Goal: Information Seeking & Learning: Find specific page/section

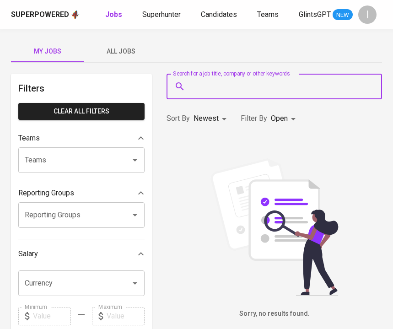
click at [214, 82] on input "Search for a job title, company or other keywords" at bounding box center [276, 86] width 175 height 17
paste input "WJN Tantawi & Partners"
click at [191, 85] on input "WJN Tantawi & Partners" at bounding box center [276, 86] width 175 height 17
click at [292, 90] on input ""WJN Tantawi & Partners" at bounding box center [276, 86] width 175 height 17
type input ""WJN Tantawi & Partners""
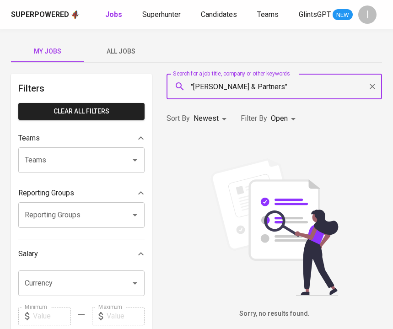
click at [164, 6] on div "Superpowered Jobs Superhunter Candidates Teams GlintsGPT NEW I" at bounding box center [196, 14] width 393 height 29
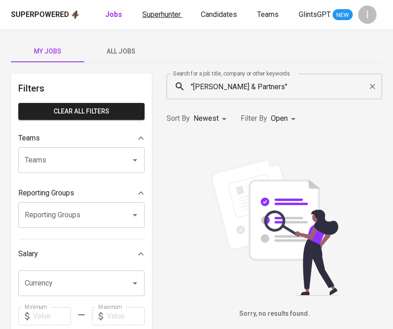
click at [164, 14] on span "Superhunter" at bounding box center [161, 14] width 38 height 9
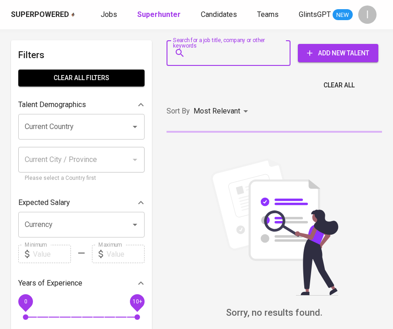
click at [227, 58] on input "Search for a job title, company or other keywords" at bounding box center [231, 52] width 84 height 17
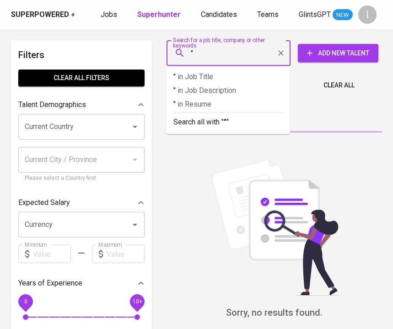
paste input "WJN Tantawi & Partners"
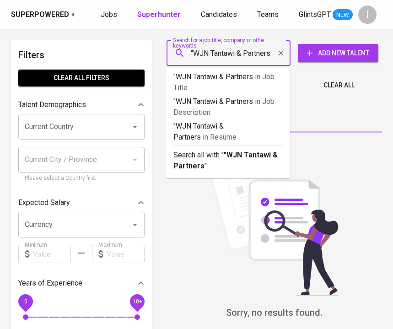
type input ""WJN Tantawi & Partners""
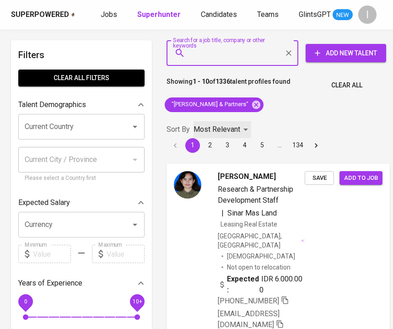
click at [235, 129] on p "Most Relevant" at bounding box center [217, 129] width 47 height 11
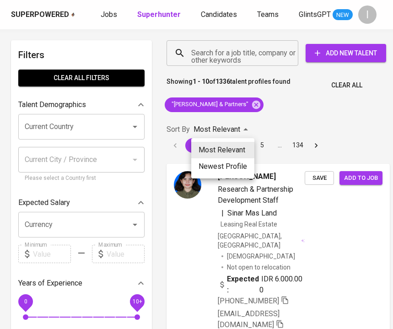
click at [235, 153] on li "Most Relevant" at bounding box center [222, 150] width 63 height 16
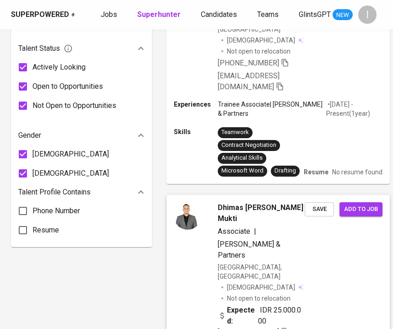
scroll to position [558, 0]
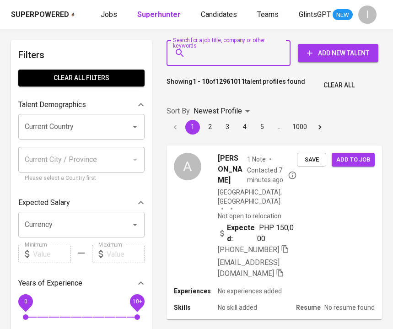
click at [209, 61] on input "Search for a job title, company or other keywords" at bounding box center [231, 52] width 84 height 17
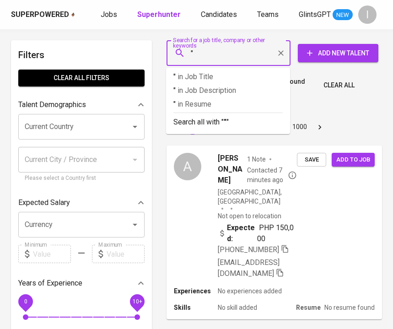
paste input "[PERSON_NAME]"
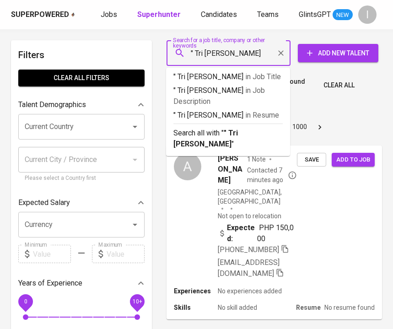
type input "" Tri [PERSON_NAME]""
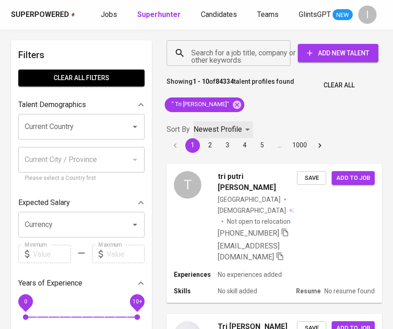
click at [215, 121] on div "Newest Profile" at bounding box center [224, 129] width 60 height 17
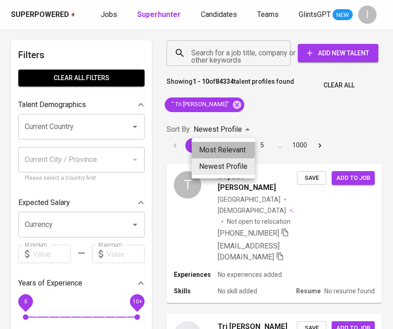
click at [217, 148] on li "Most Relevant" at bounding box center [223, 150] width 63 height 16
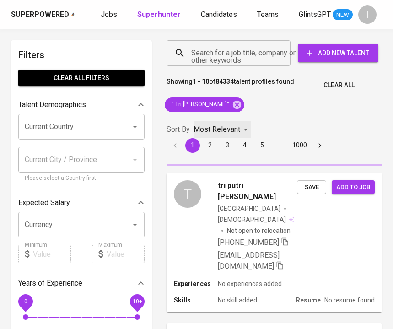
type input "MOST_RELEVANT"
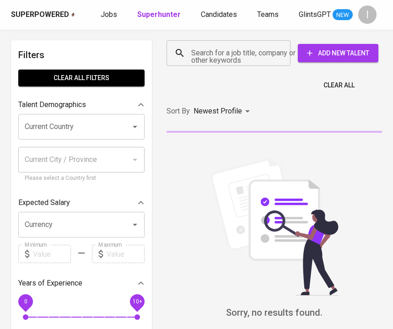
click at [209, 66] on div "Search for a job title, company or other keywords Search for a job title, compa…" at bounding box center [273, 52] width 216 height 29
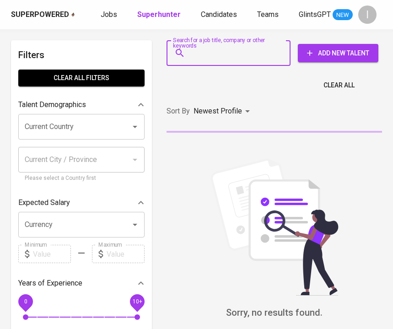
click at [209, 60] on input "Search for a job title, company or other keywords" at bounding box center [231, 52] width 84 height 17
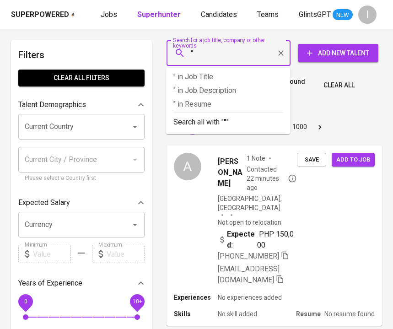
paste input "Unipack Plasindo."
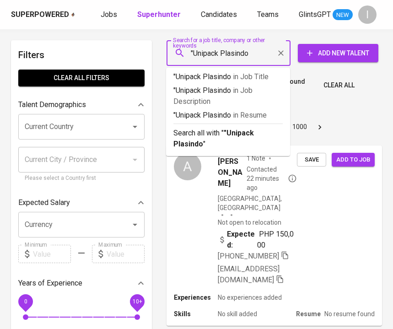
type input ""Unipack Plasindo""
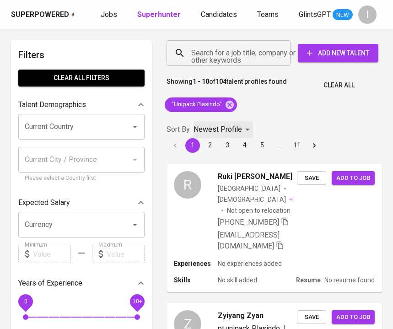
click at [227, 130] on p "Newest Profile" at bounding box center [218, 129] width 49 height 11
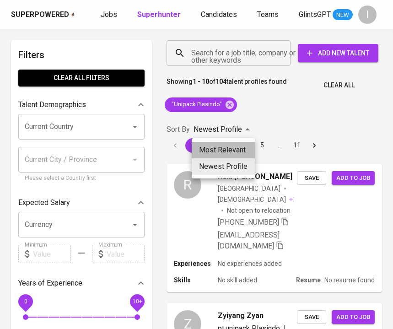
click at [230, 150] on li "Most Relevant" at bounding box center [223, 150] width 63 height 16
type input "MOST_RELEVANT"
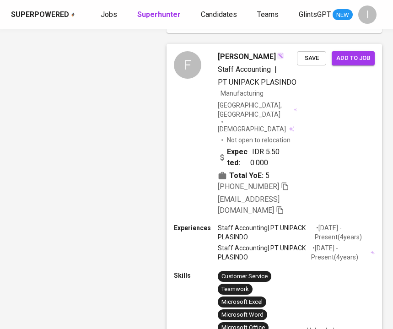
scroll to position [1047, 0]
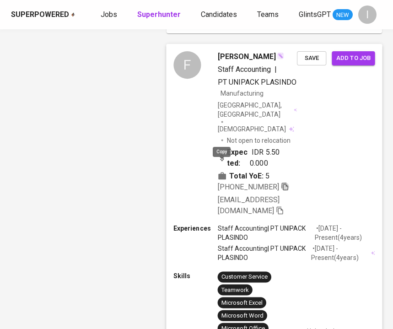
click at [281, 183] on icon "button" at bounding box center [285, 187] width 8 height 8
